Goal: Use online tool/utility: Utilize a website feature to perform a specific function

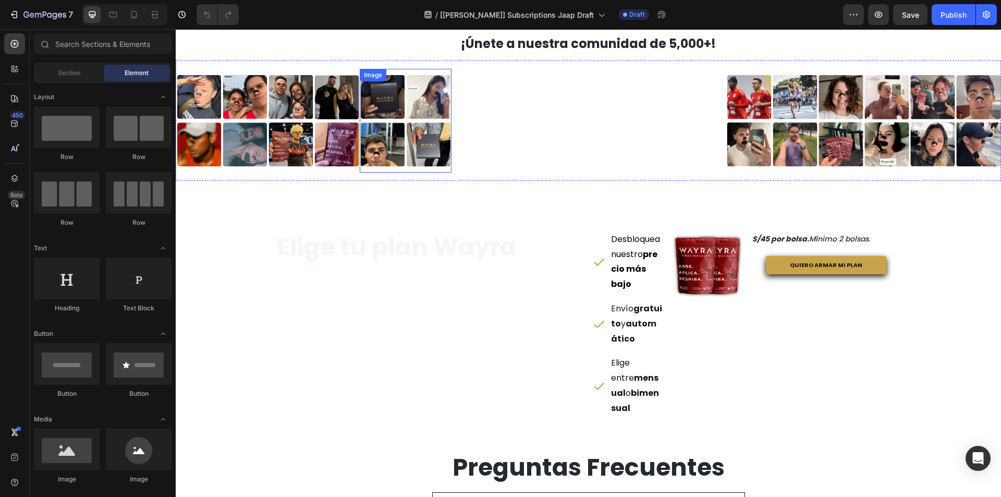
scroll to position [615, 0]
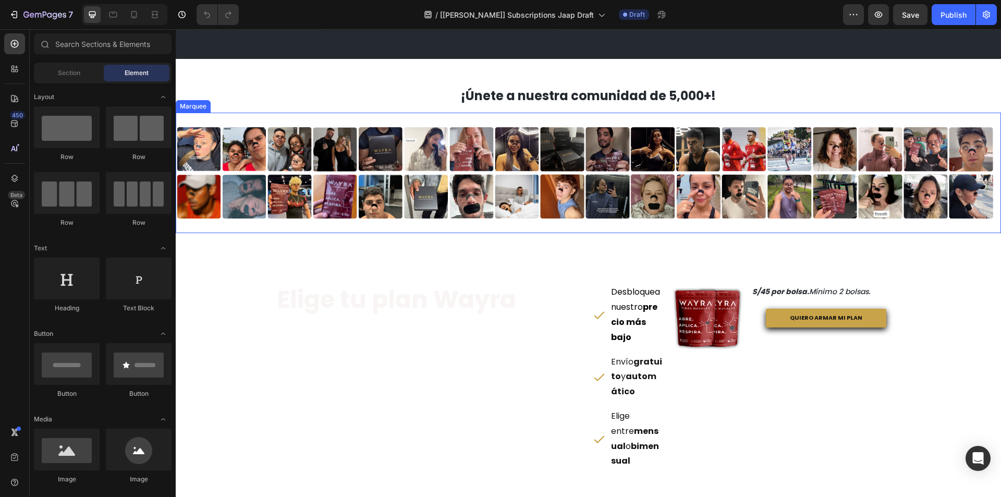
click at [449, 119] on div "Image Image Image Image Image Image Image Image Image Image Image Image Image I…" at bounding box center [588, 173] width 825 height 121
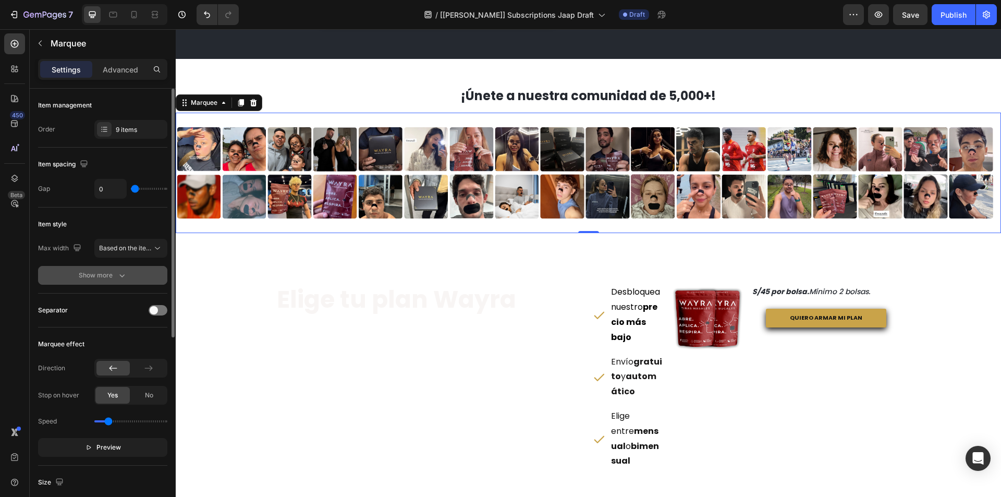
click at [113, 276] on div "Show more" at bounding box center [103, 275] width 48 height 10
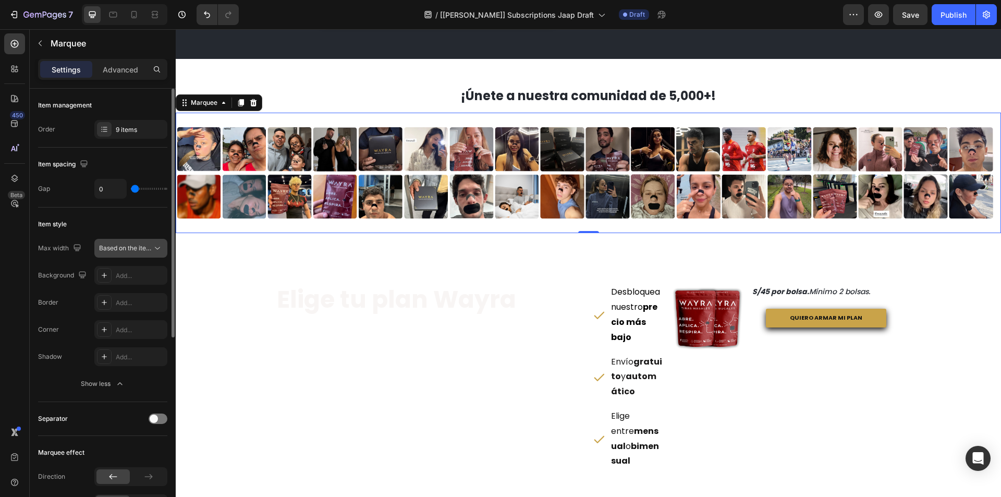
click at [123, 252] on span "Based on the item count" at bounding box center [125, 247] width 53 height 9
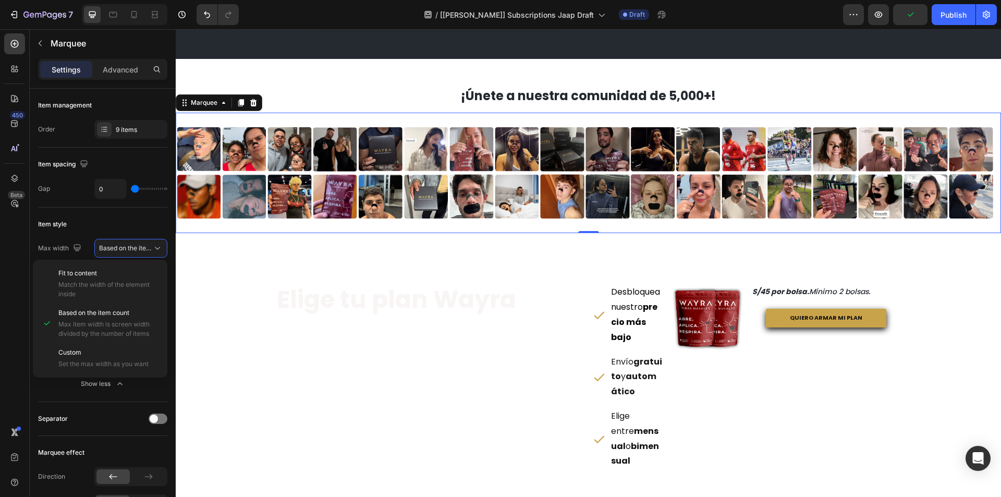
click at [23, 270] on div "450 Beta" at bounding box center [14, 227] width 21 height 388
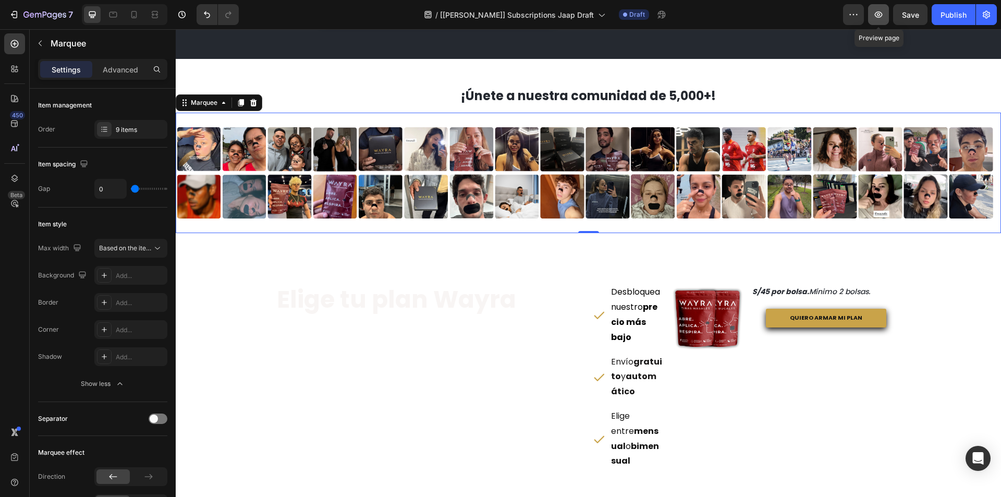
click at [881, 14] on icon "button" at bounding box center [878, 14] width 10 height 10
click at [235, 148] on img at bounding box center [221, 172] width 91 height 91
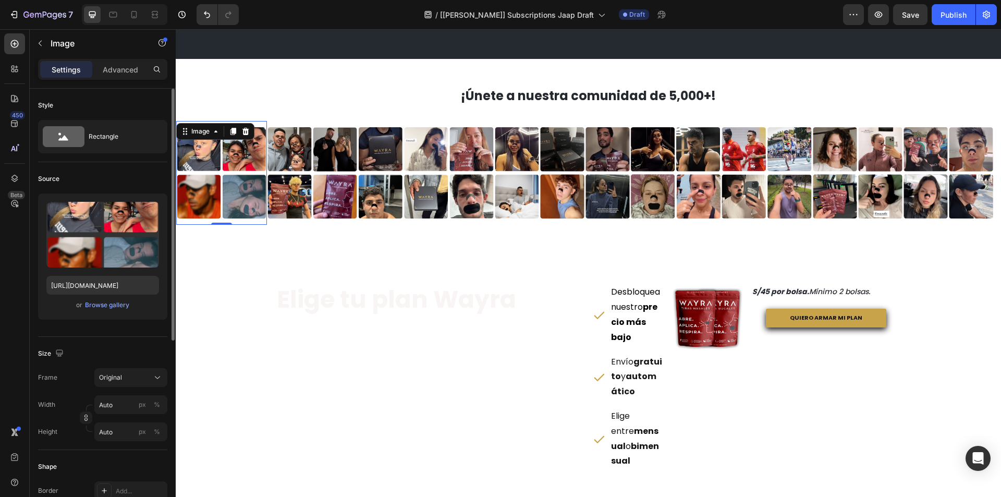
scroll to position [104, 0]
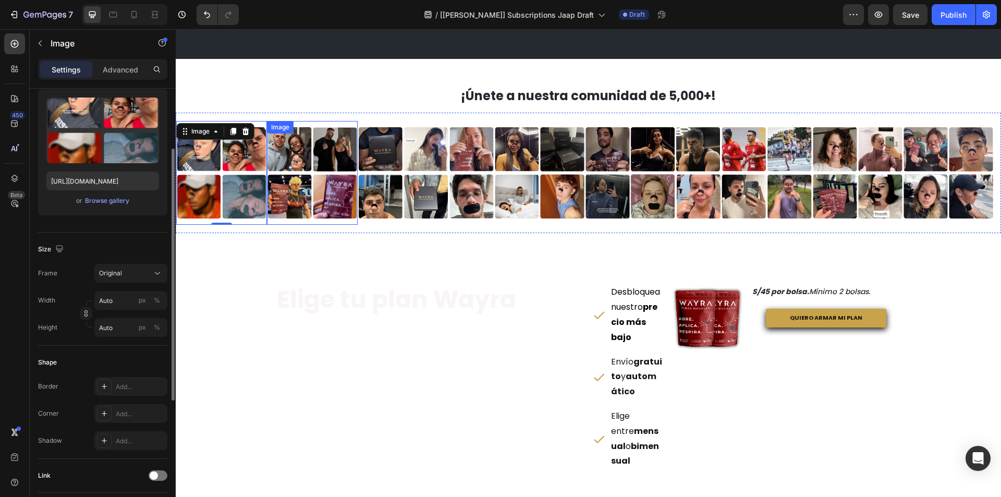
click at [296, 176] on img at bounding box center [312, 172] width 91 height 91
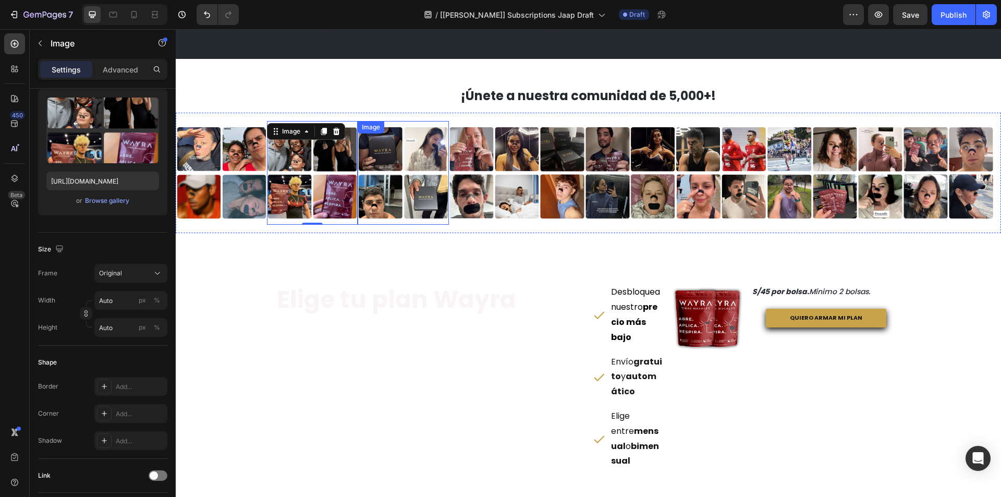
click at [377, 165] on img at bounding box center [403, 172] width 91 height 91
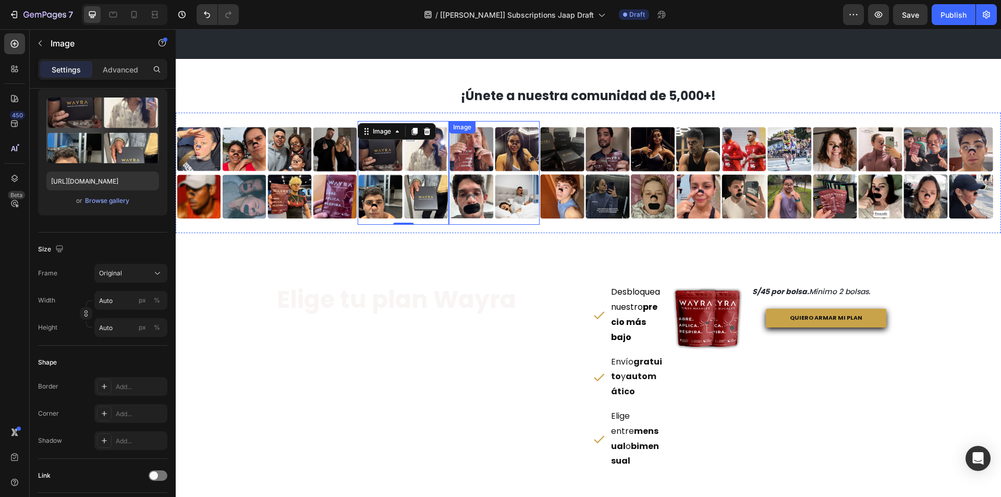
drag, startPoint x: 473, startPoint y: 153, endPoint x: 509, endPoint y: 148, distance: 36.3
click at [473, 153] on img at bounding box center [494, 172] width 91 height 91
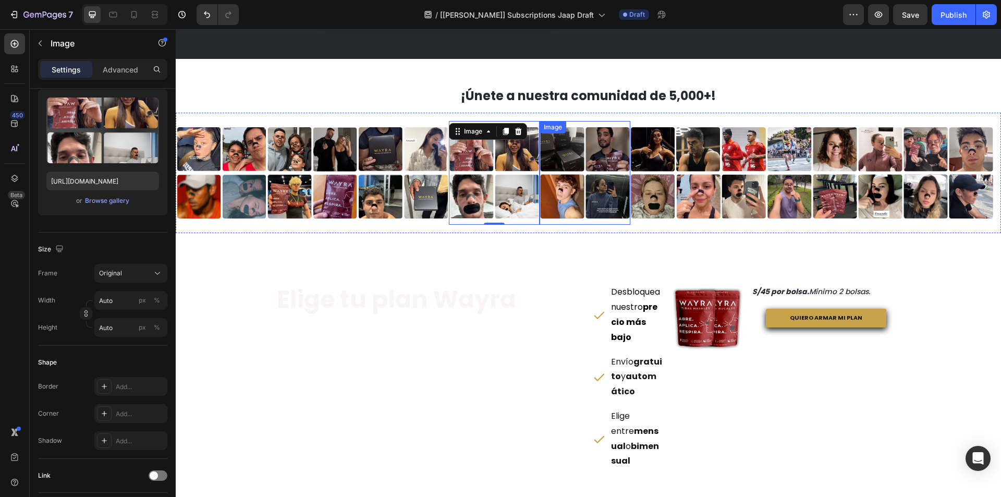
click at [571, 150] on img at bounding box center [585, 172] width 91 height 91
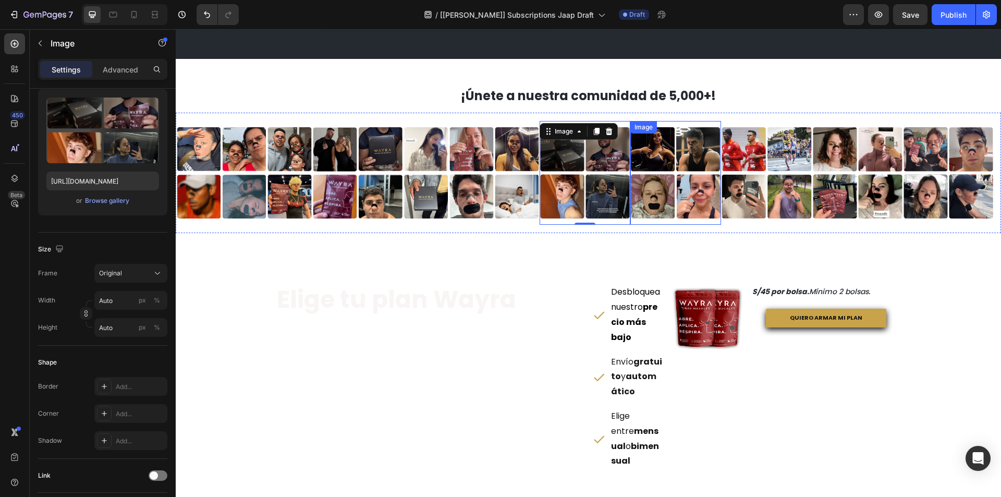
click at [667, 161] on img at bounding box center [675, 172] width 91 height 91
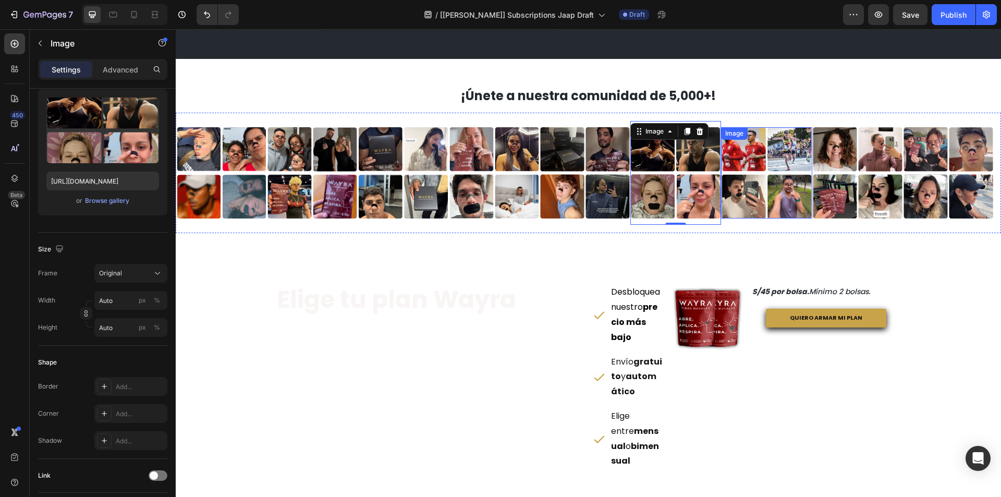
click at [780, 165] on img at bounding box center [766, 172] width 91 height 91
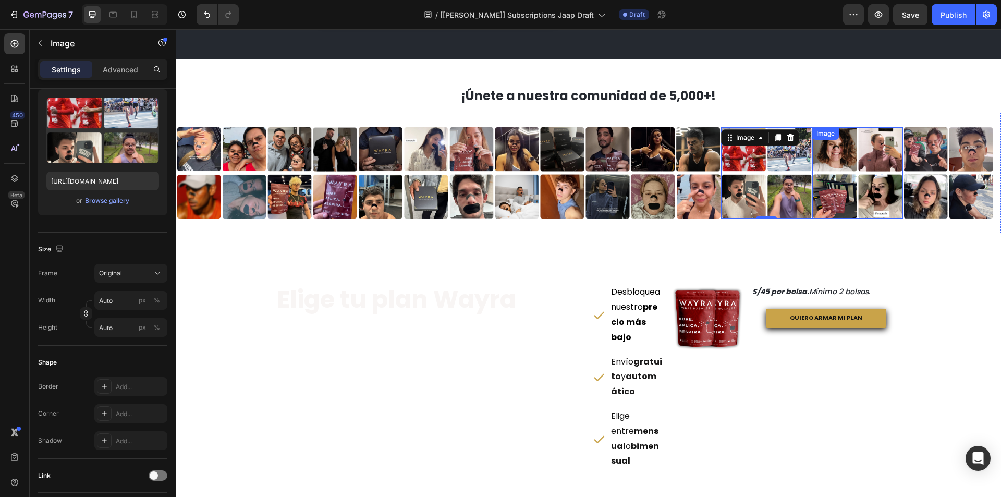
click at [843, 159] on img at bounding box center [857, 172] width 91 height 91
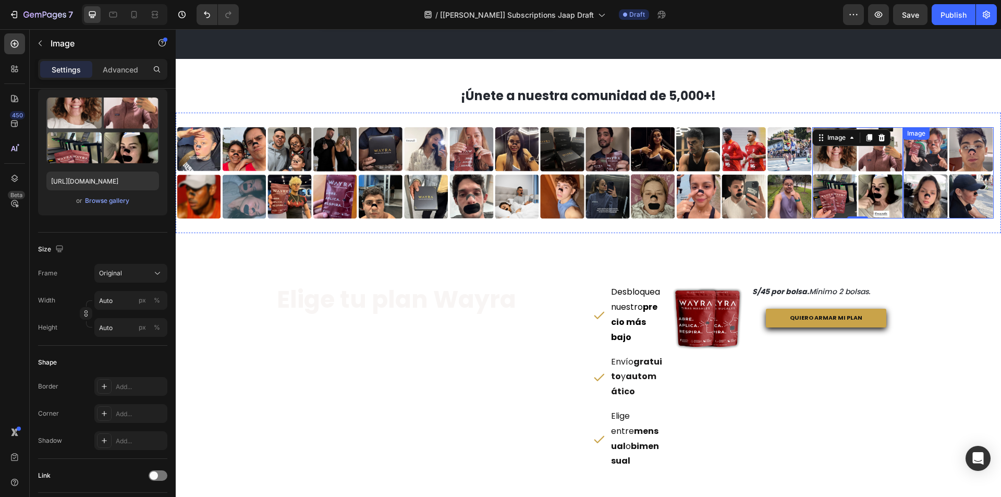
click at [940, 159] on img at bounding box center [948, 172] width 91 height 91
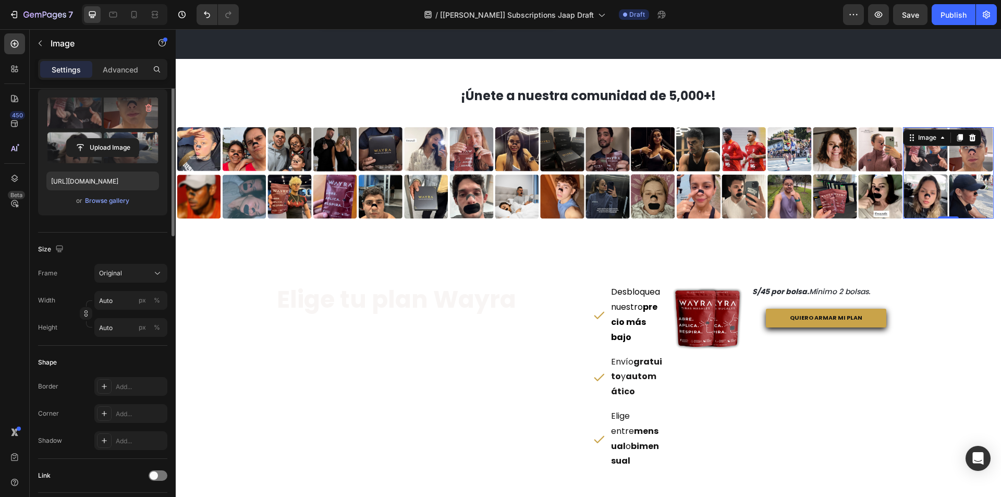
scroll to position [0, 0]
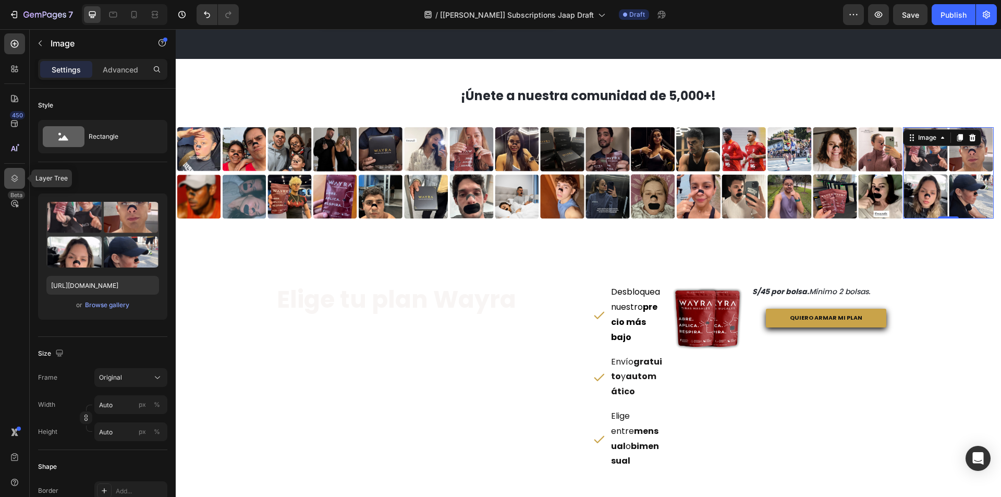
click at [16, 173] on div at bounding box center [14, 178] width 21 height 21
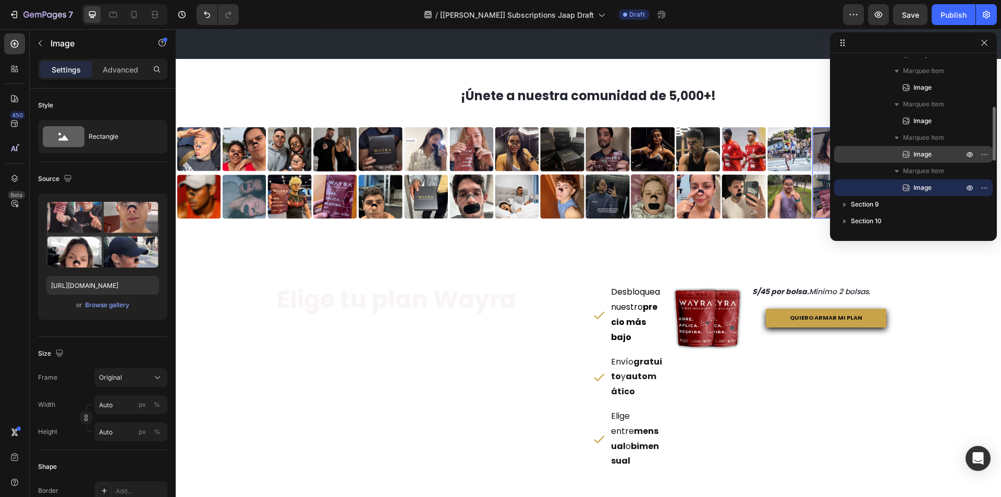
scroll to position [274, 0]
